Goal: Check status: Check status

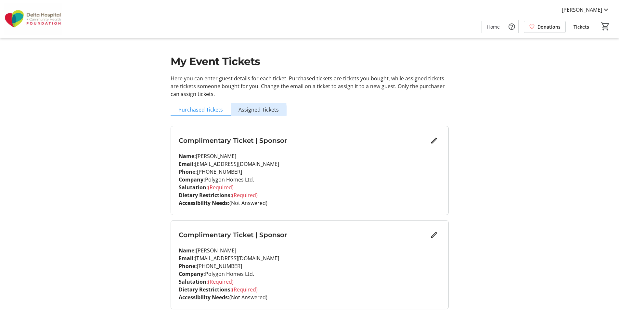
click at [256, 110] on span "Assigned Tickets" at bounding box center [258, 109] width 40 height 5
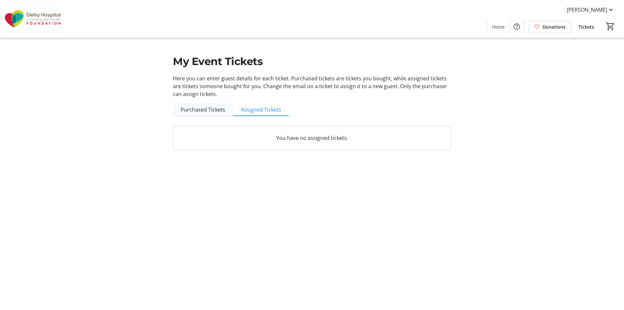
click at [204, 110] on span "Purchased Tickets" at bounding box center [203, 109] width 45 height 5
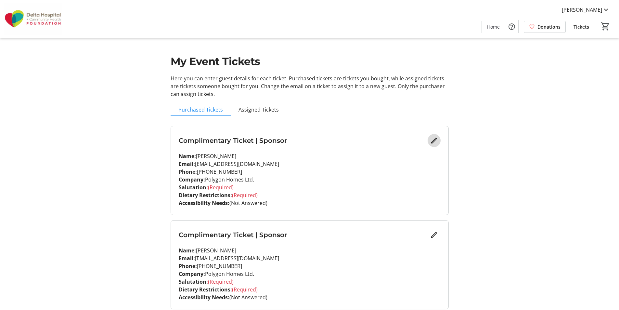
click at [433, 141] on mat-icon "Edit" at bounding box center [434, 140] width 8 height 8
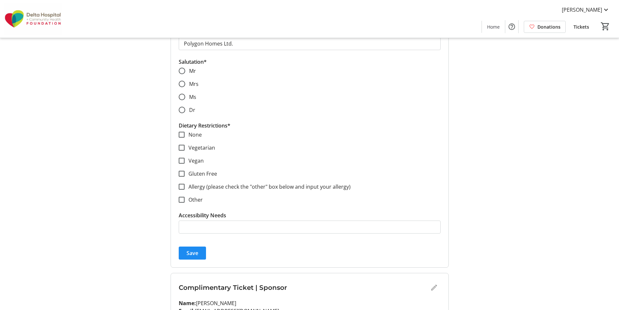
scroll to position [97, 0]
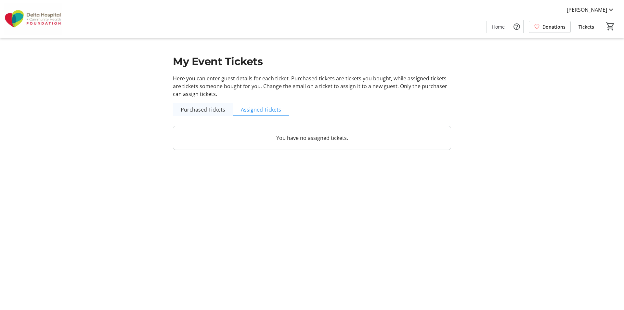
click at [192, 108] on span "Purchased Tickets" at bounding box center [203, 109] width 45 height 5
